Goal: Navigation & Orientation: Find specific page/section

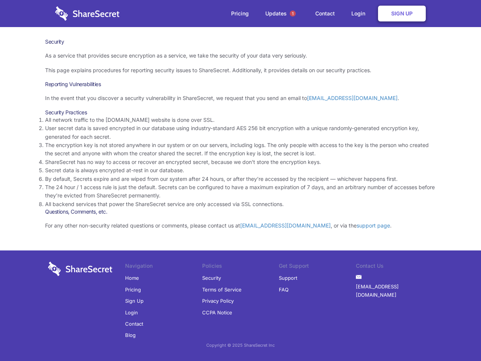
click at [241, 180] on li "By default, Secrets expire and are wiped from our system after 24 hours, or aft…" at bounding box center [240, 179] width 391 height 8
click at [293, 14] on span "1" at bounding box center [293, 14] width 6 height 6
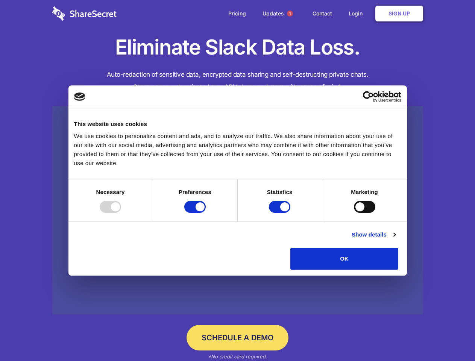
click at [121, 213] on div at bounding box center [110, 207] width 21 height 12
click at [206, 213] on input "Preferences" at bounding box center [194, 207] width 21 height 12
checkbox input "false"
click at [280, 213] on input "Statistics" at bounding box center [279, 207] width 21 height 12
checkbox input "false"
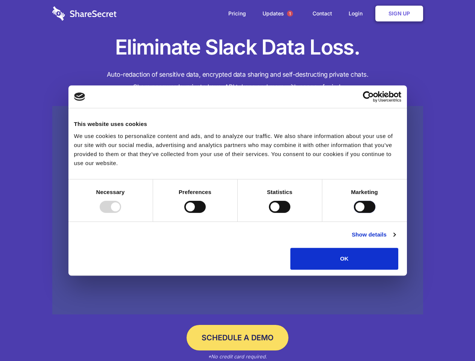
click at [354, 213] on input "Marketing" at bounding box center [364, 207] width 21 height 12
checkbox input "true"
click at [395, 239] on link "Show details" at bounding box center [373, 234] width 44 height 9
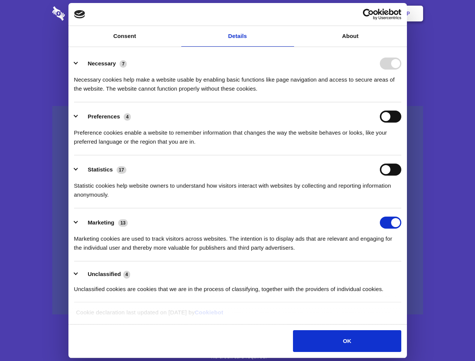
click at [401, 102] on li "Necessary 7 Necessary cookies help make a website usable by enabling basic func…" at bounding box center [237, 75] width 327 height 53
click at [289, 14] on span "1" at bounding box center [290, 14] width 6 height 6
